Goal: Task Accomplishment & Management: Use online tool/utility

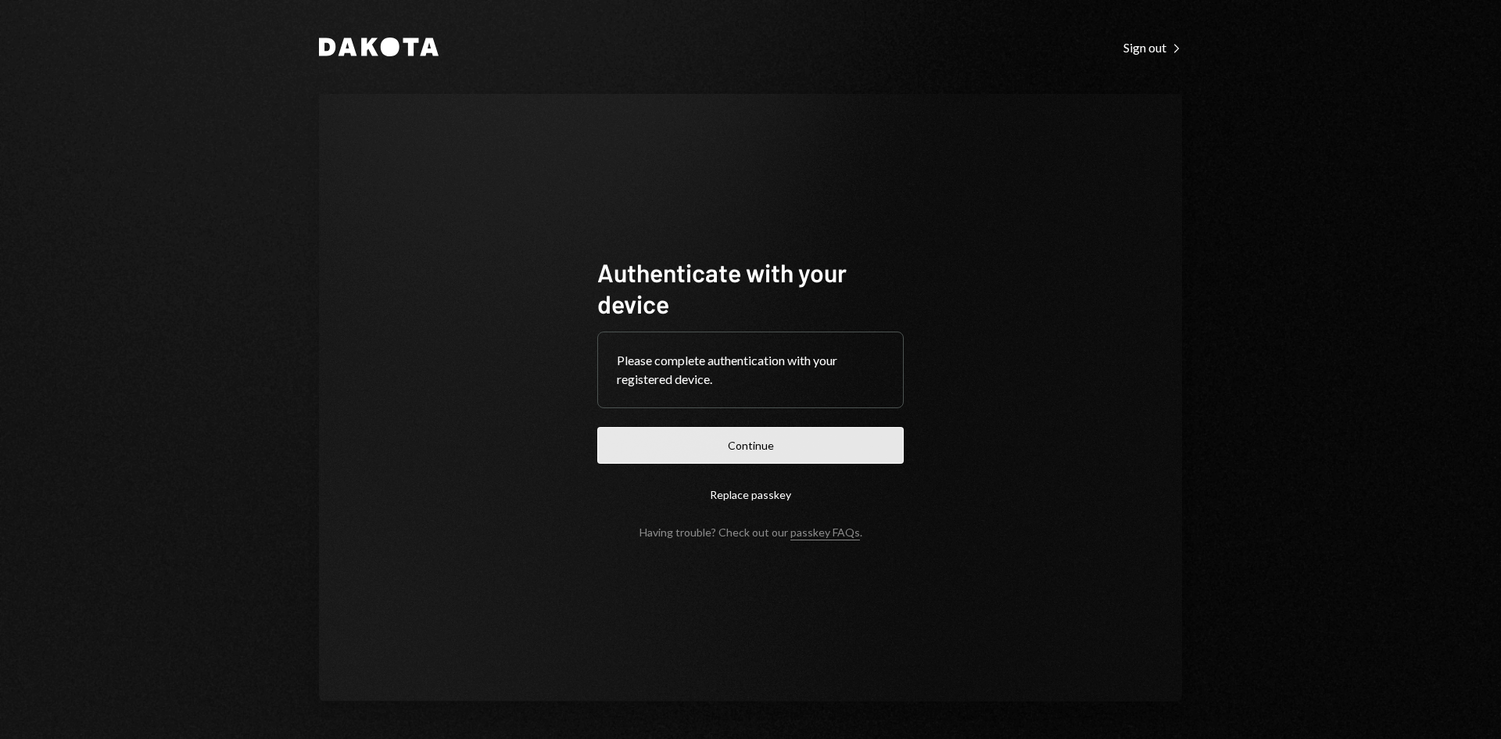
click at [840, 439] on button "Continue" at bounding box center [750, 445] width 306 height 37
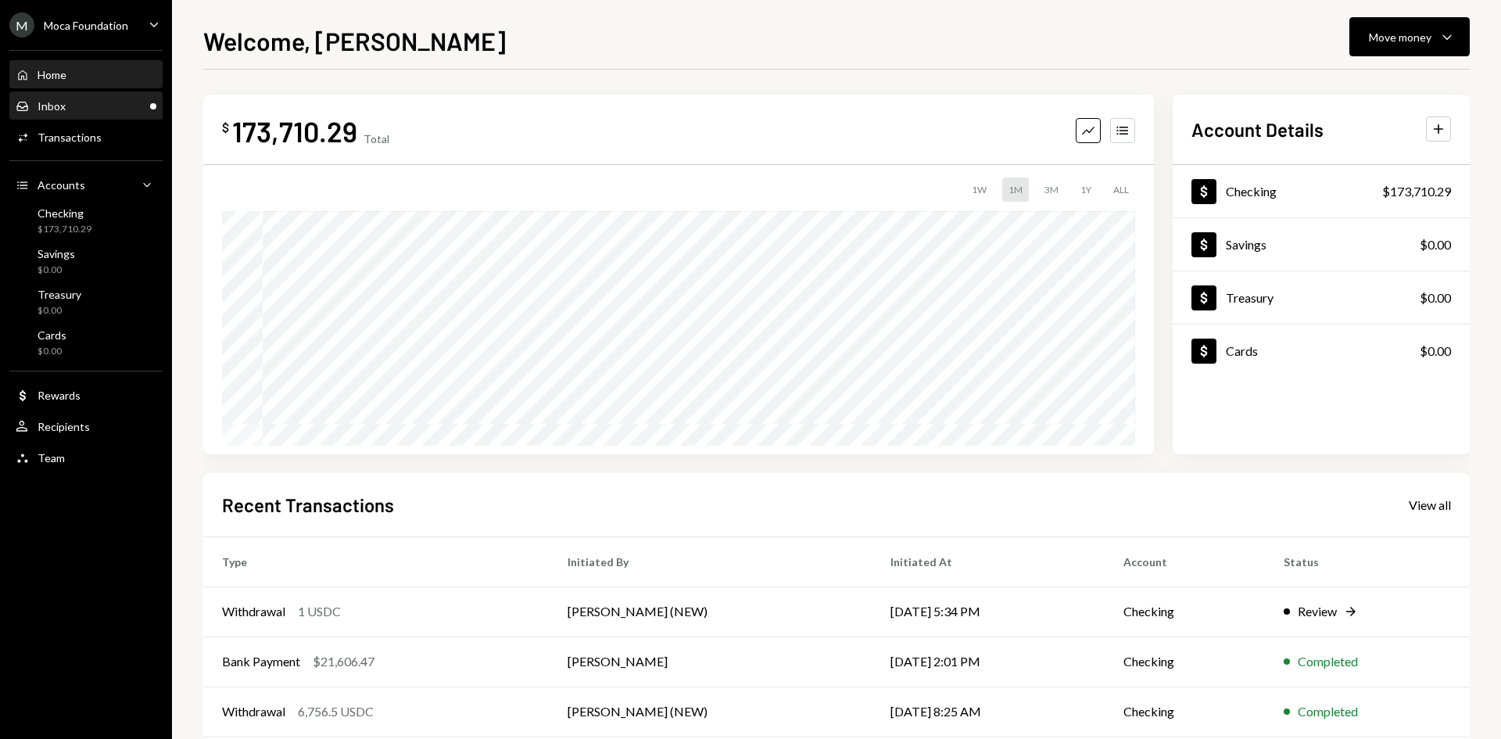
click at [83, 110] on div "Inbox Inbox" at bounding box center [86, 106] width 141 height 14
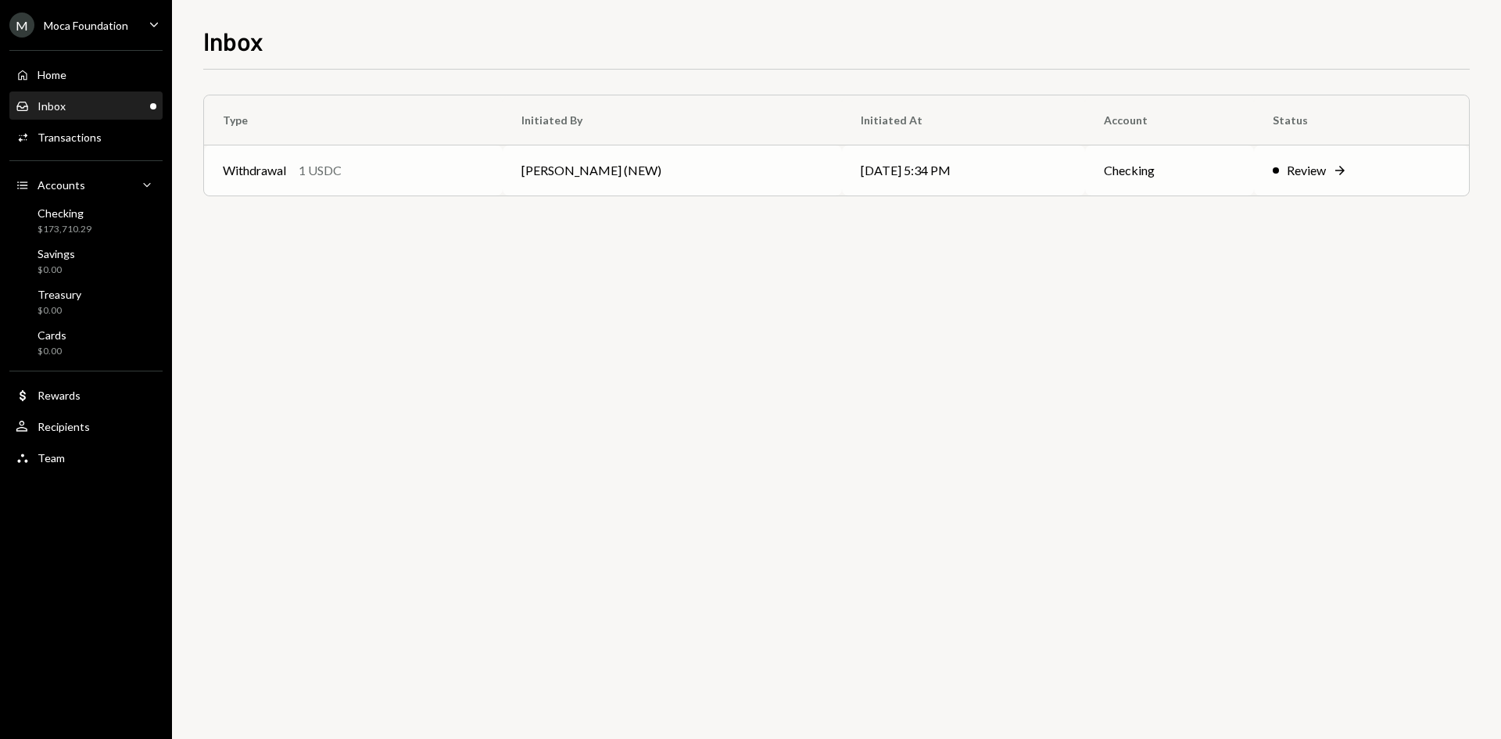
click at [517, 183] on td "[PERSON_NAME] (NEW)" at bounding box center [672, 170] width 339 height 50
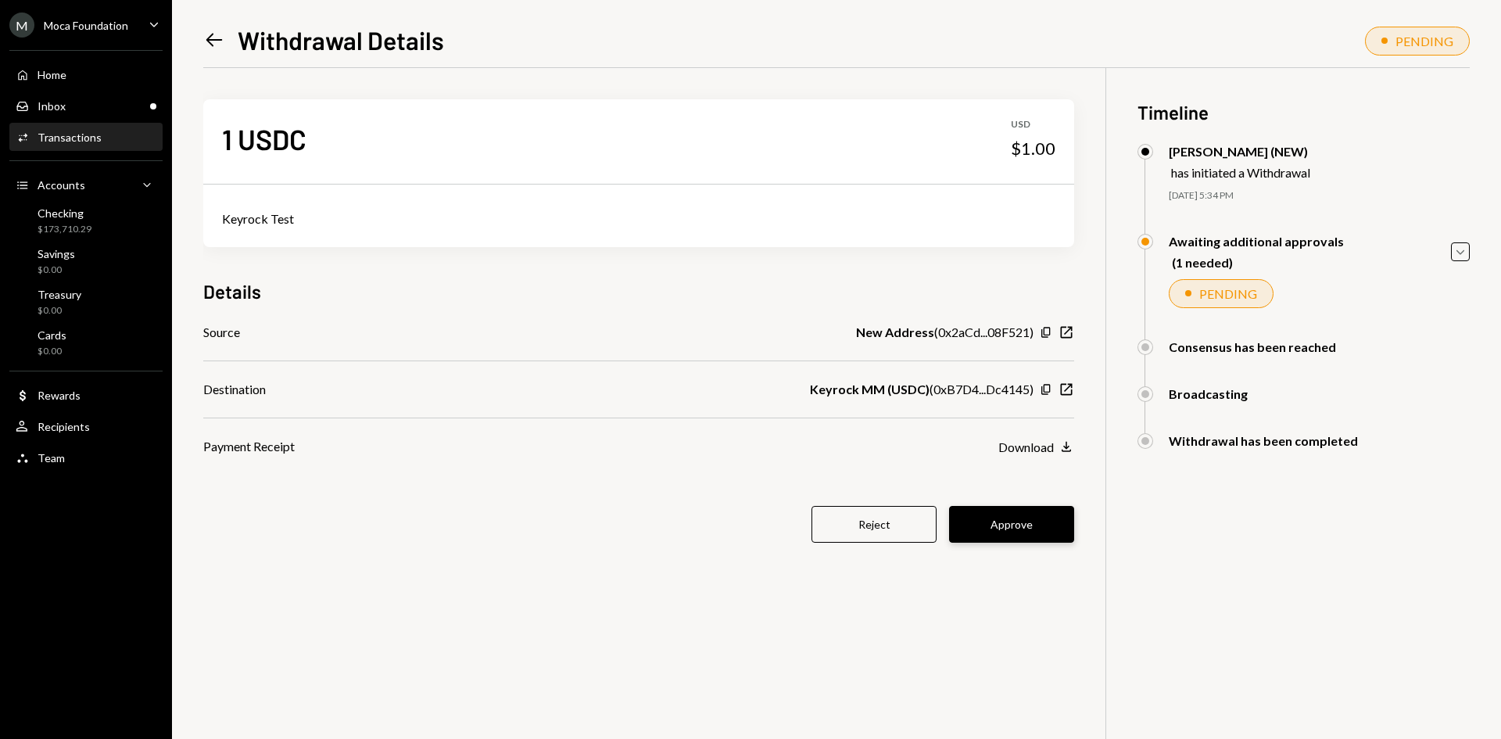
click at [1046, 524] on button "Approve" at bounding box center [1011, 524] width 125 height 37
